Goal: Task Accomplishment & Management: Manage account settings

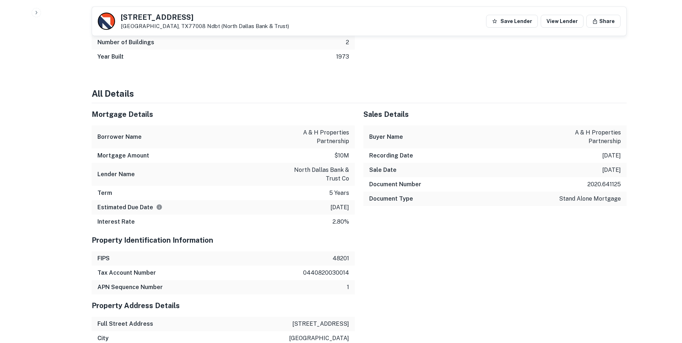
scroll to position [647, 0]
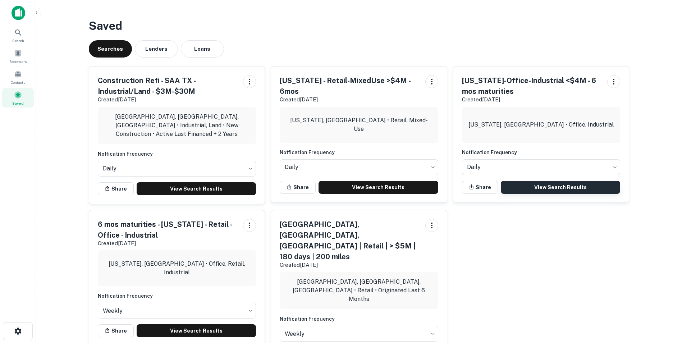
click at [546, 189] on link "View Search Results" at bounding box center [561, 187] width 120 height 13
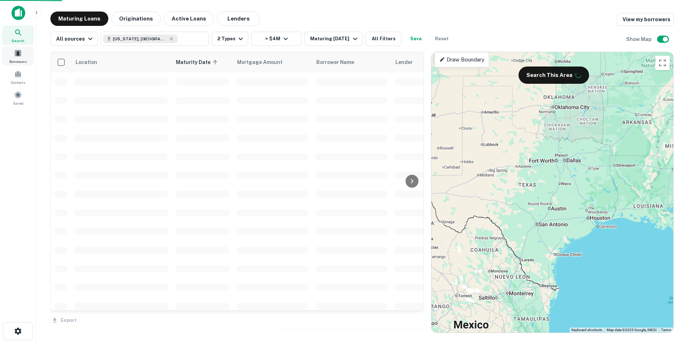
click at [16, 58] on div "Borrowers" at bounding box center [18, 55] width 32 height 19
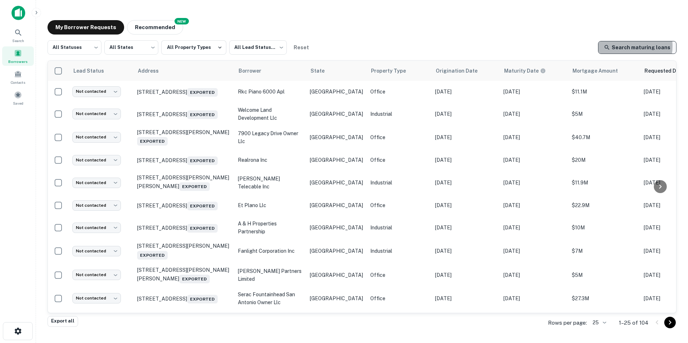
click at [623, 46] on link "Search maturing loans" at bounding box center [637, 47] width 78 height 13
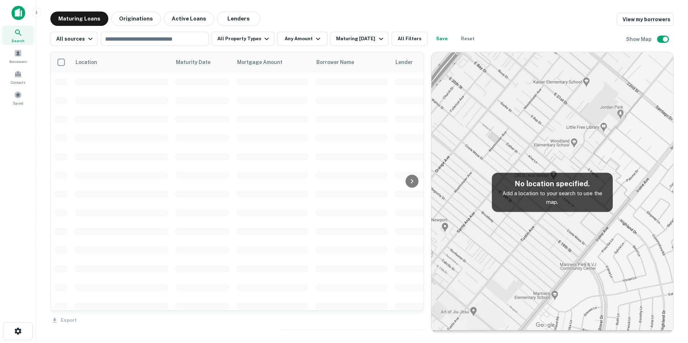
click at [651, 21] on link "View my borrowers" at bounding box center [644, 19] width 57 height 13
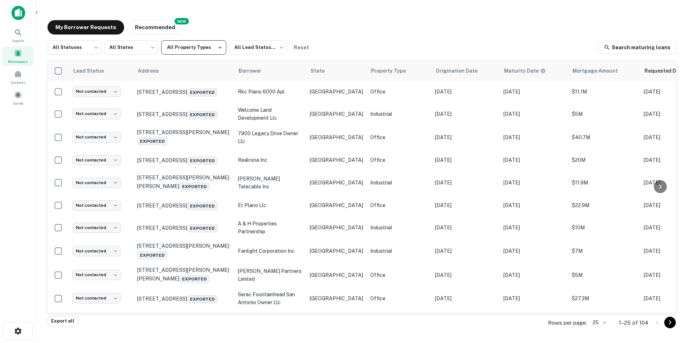
click at [207, 49] on button "All Property Types" at bounding box center [193, 47] width 65 height 14
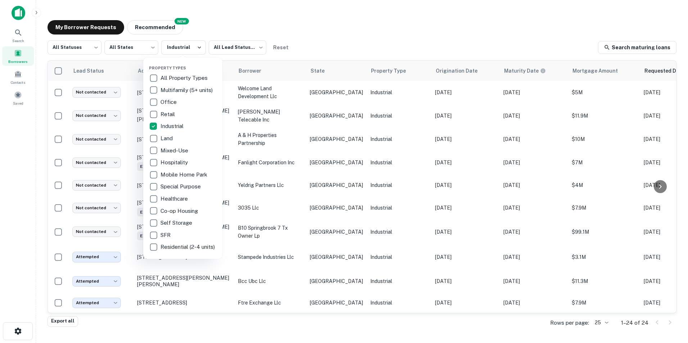
click at [335, 32] on div at bounding box center [344, 171] width 688 height 343
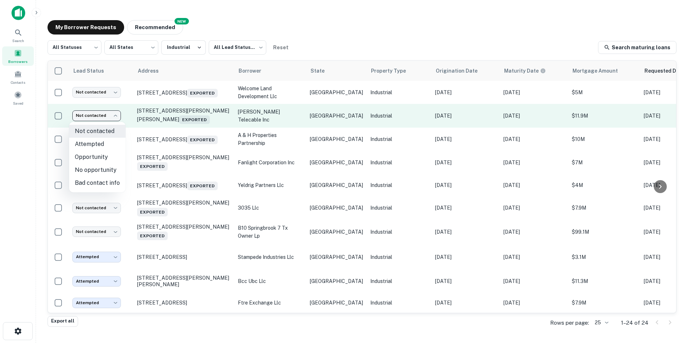
click at [113, 117] on body "Search Borrowers Contacts Saved My Borrower Requests NEW Recommended All Status…" at bounding box center [344, 171] width 688 height 343
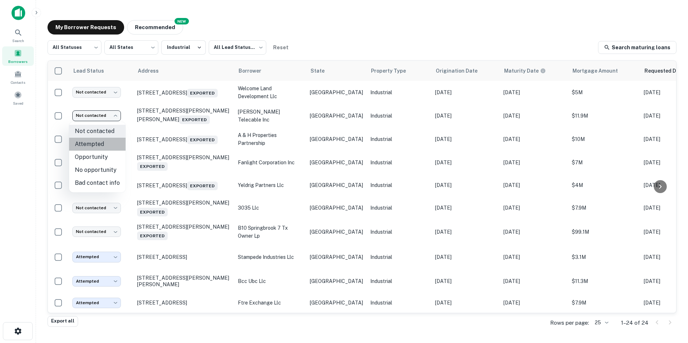
click at [102, 139] on li "Attempted" at bounding box center [97, 144] width 56 height 13
type input "*********"
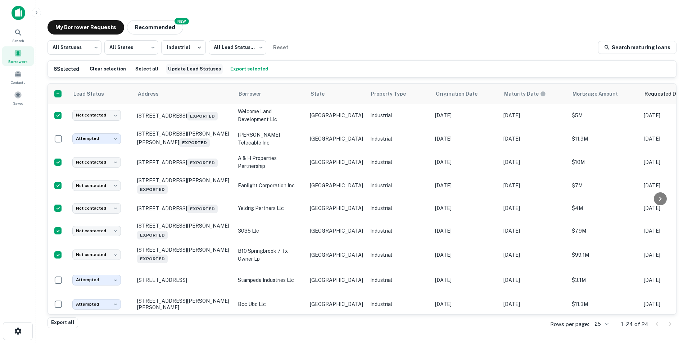
click at [181, 70] on button "Update Lead Statuses" at bounding box center [194, 69] width 56 height 11
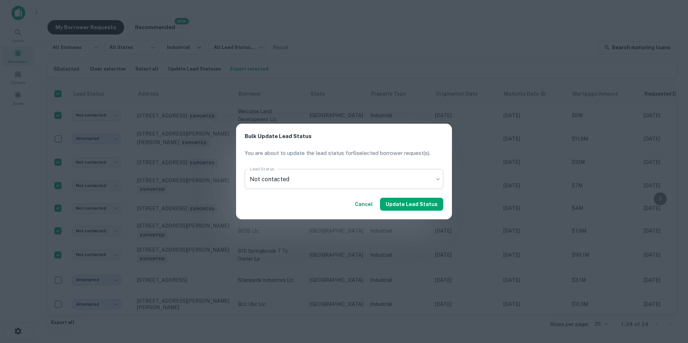
click at [304, 180] on body "Search Borrowers Contacts Saved My Borrower Requests NEW Recommended All Status…" at bounding box center [344, 171] width 688 height 343
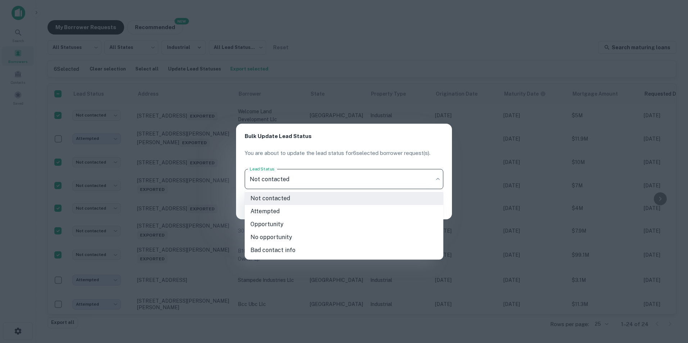
click at [279, 211] on li "Attempted" at bounding box center [344, 211] width 199 height 13
type input "*********"
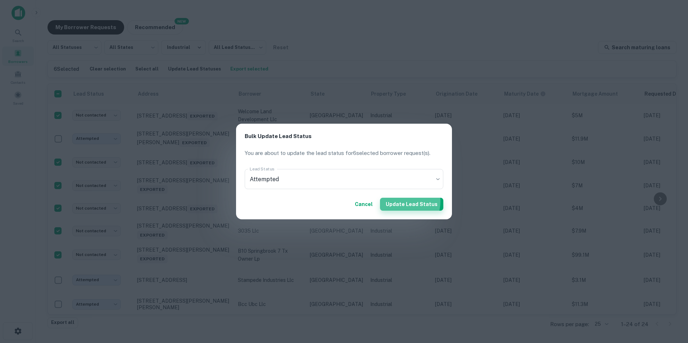
click at [403, 201] on button "Update Lead Status" at bounding box center [411, 204] width 63 height 13
